Goal: Find specific page/section: Find specific page/section

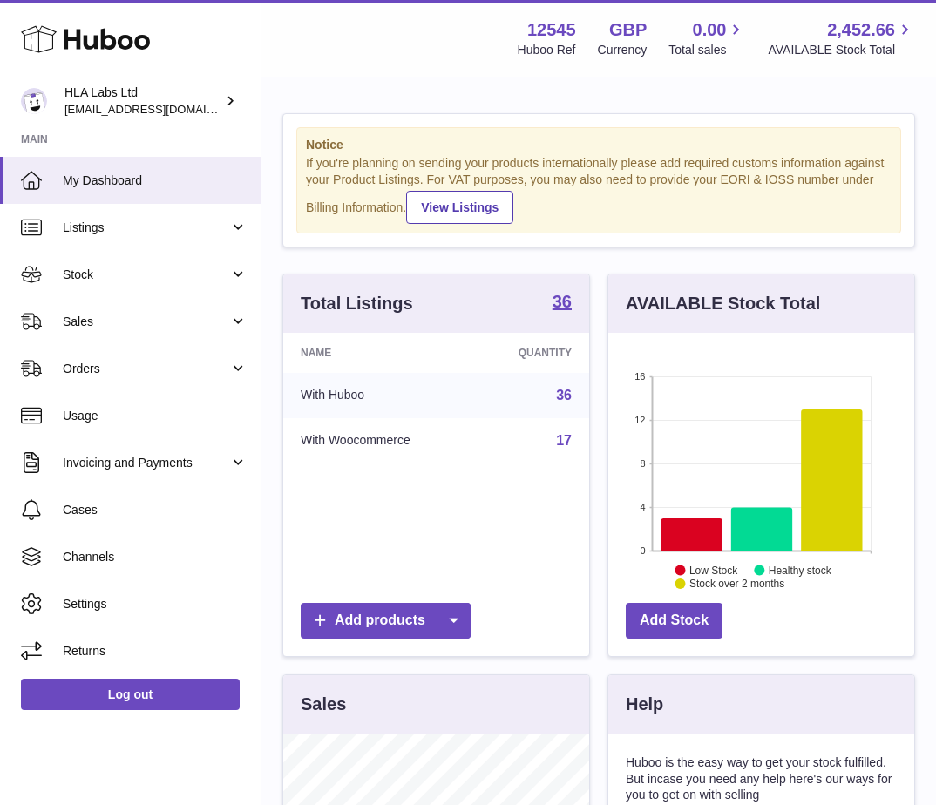
scroll to position [272, 306]
click at [90, 385] on link "Orders" at bounding box center [130, 368] width 261 height 47
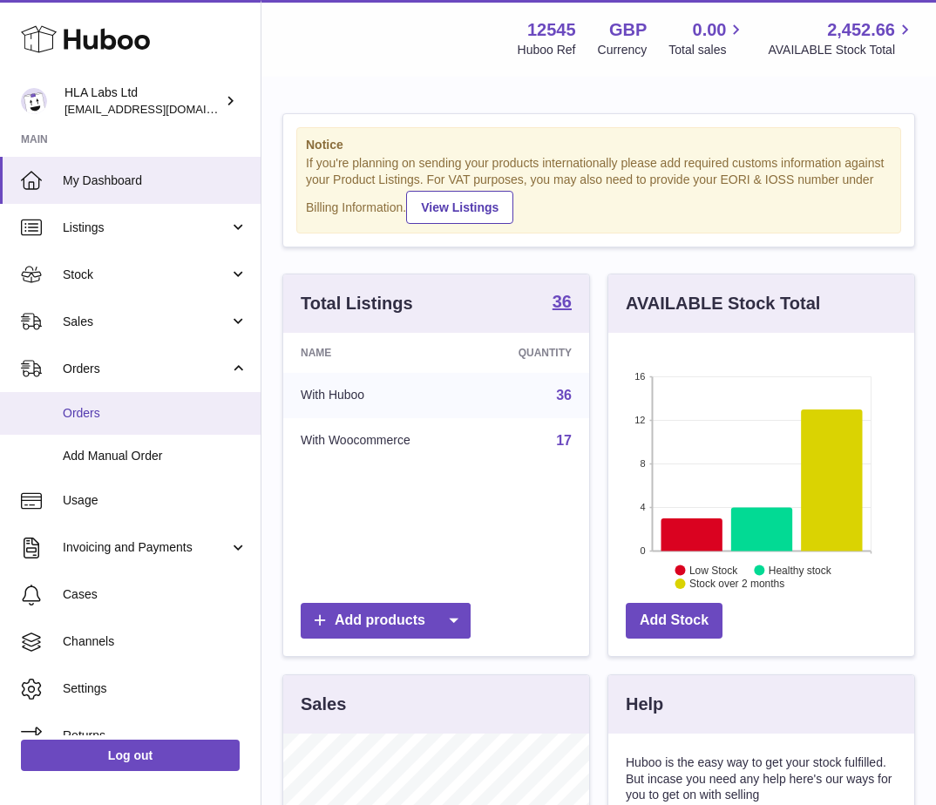
click at [90, 417] on span "Orders" at bounding box center [155, 413] width 185 height 17
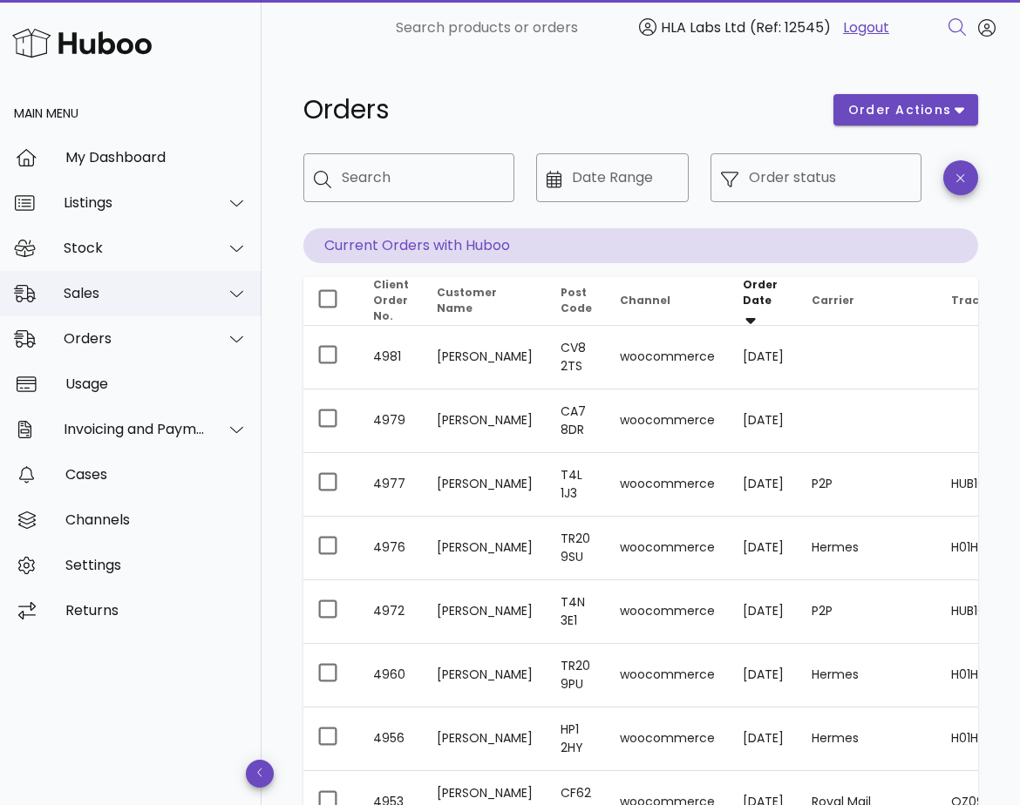
click at [77, 302] on div "Sales" at bounding box center [135, 293] width 142 height 17
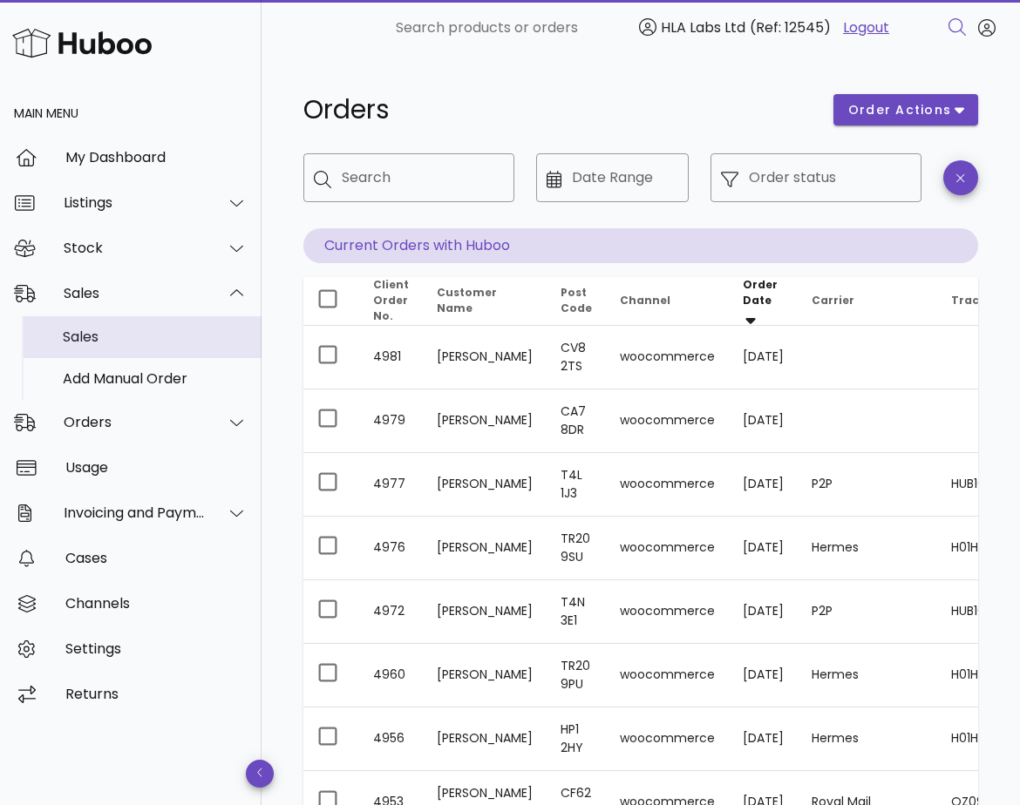
click at [87, 337] on div "Sales" at bounding box center [155, 337] width 185 height 17
